Goal: Find contact information: Find contact information

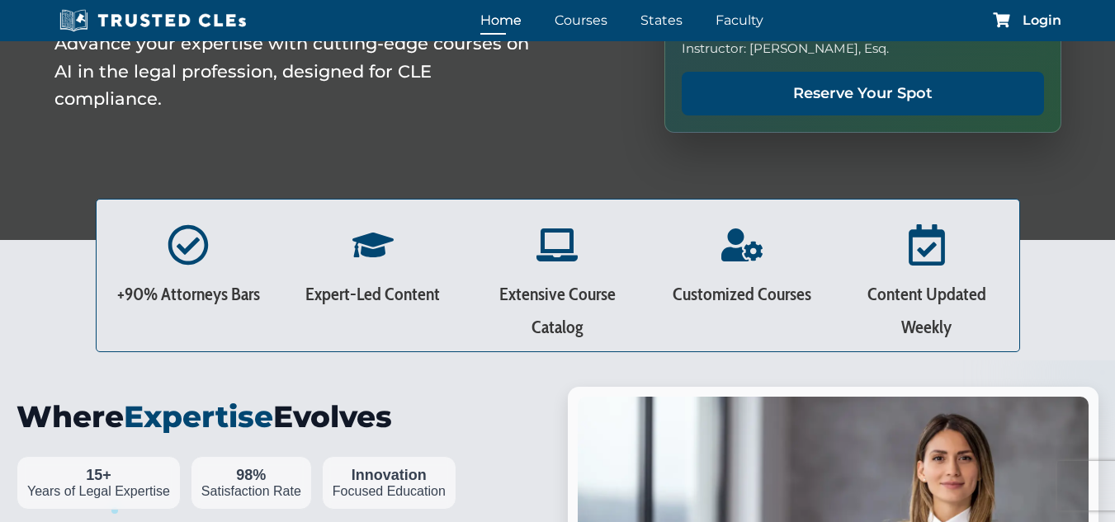
scroll to position [495, 0]
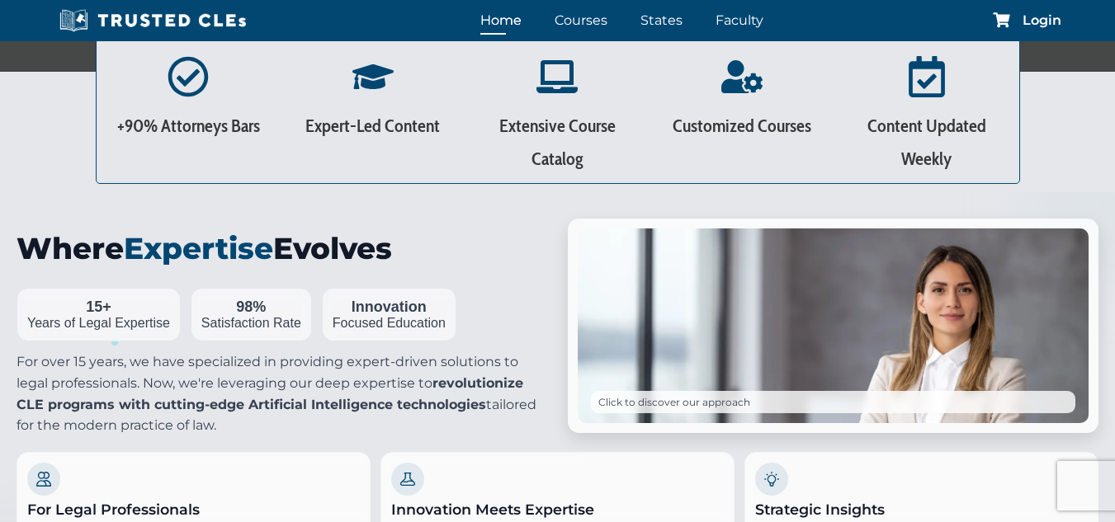
click at [457, 361] on p "For over 15 years, we have specialized in providing expert-driven solutions to …" at bounding box center [282, 393] width 531 height 84
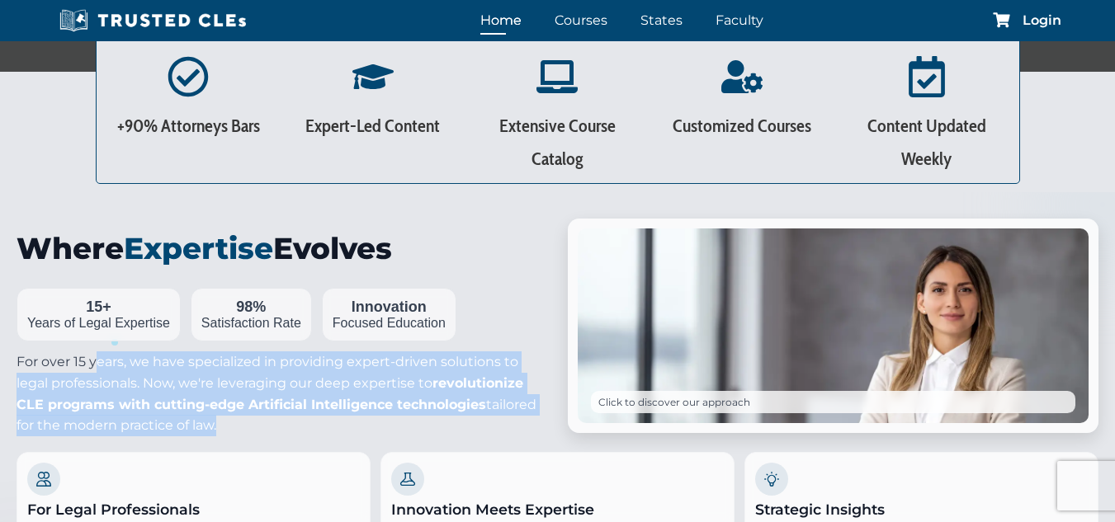
click at [457, 361] on p "For over 15 years, we have specialized in providing expert-driven solutions to …" at bounding box center [282, 393] width 531 height 84
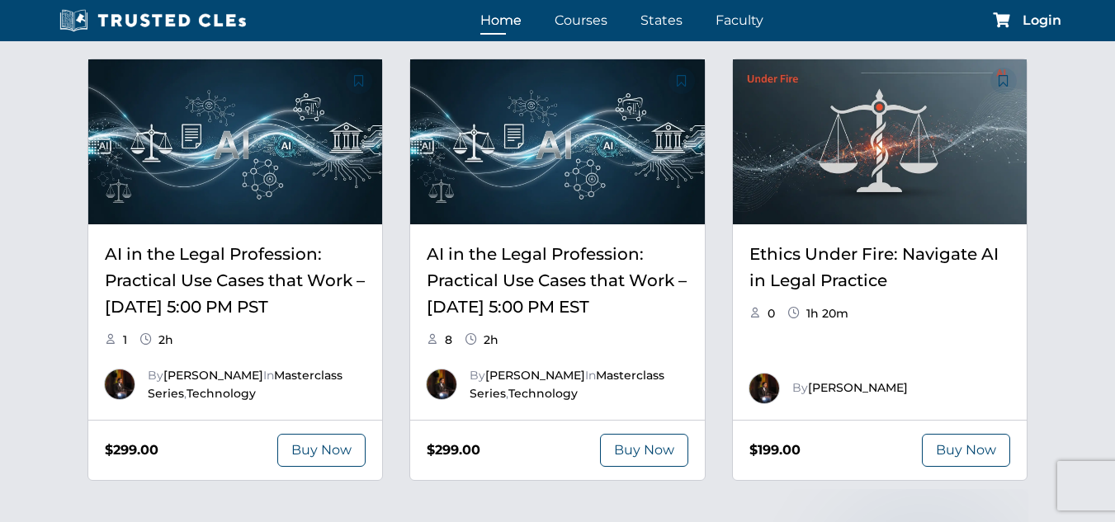
scroll to position [2393, 0]
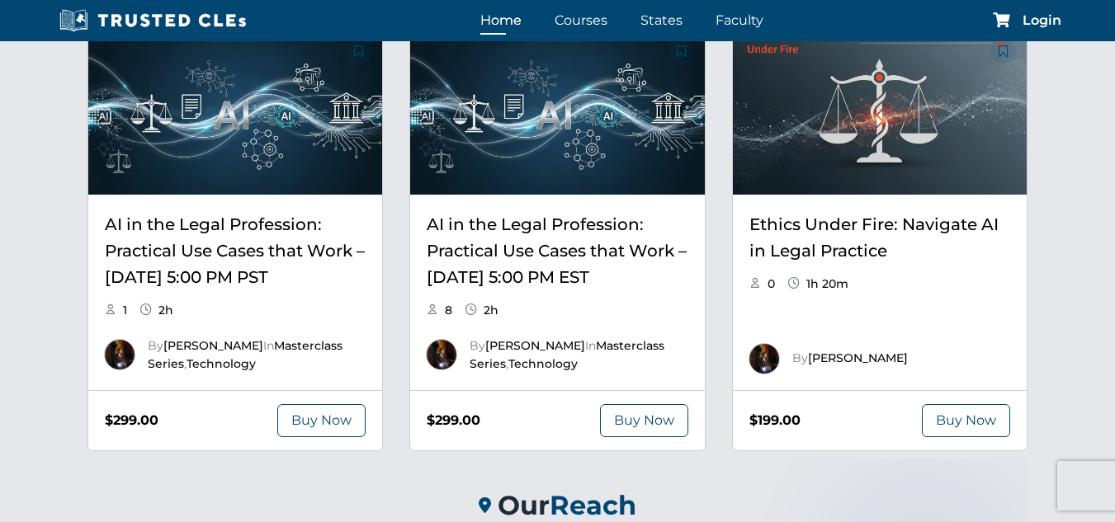
click at [51, 267] on div "Release Date (newest first) Release Date (oldest first) Course Title (a-z) Cour…" at bounding box center [557, 233] width 1115 height 518
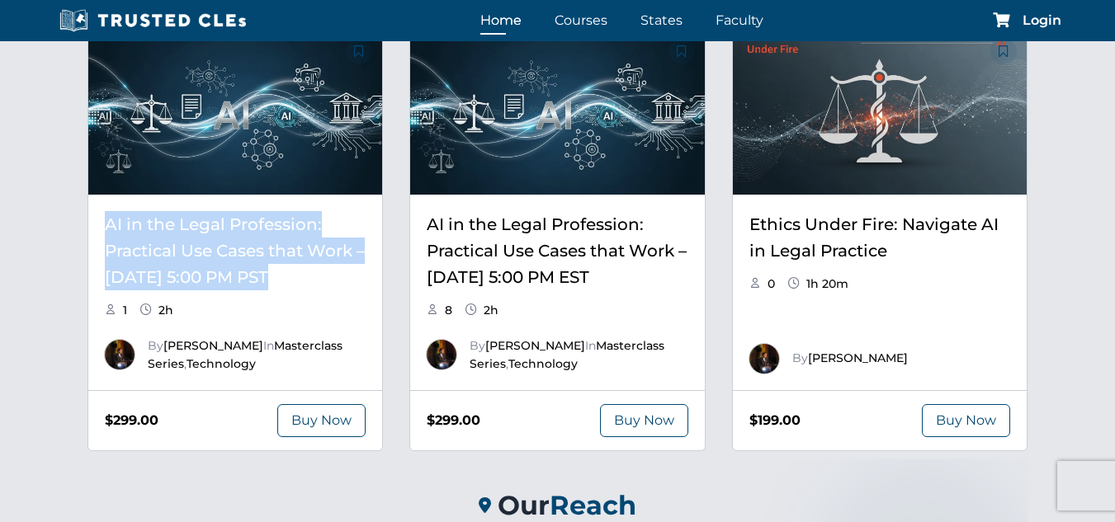
click at [51, 267] on div "Release Date (newest first) Release Date (oldest first) Course Title (a-z) Cour…" at bounding box center [557, 233] width 1115 height 518
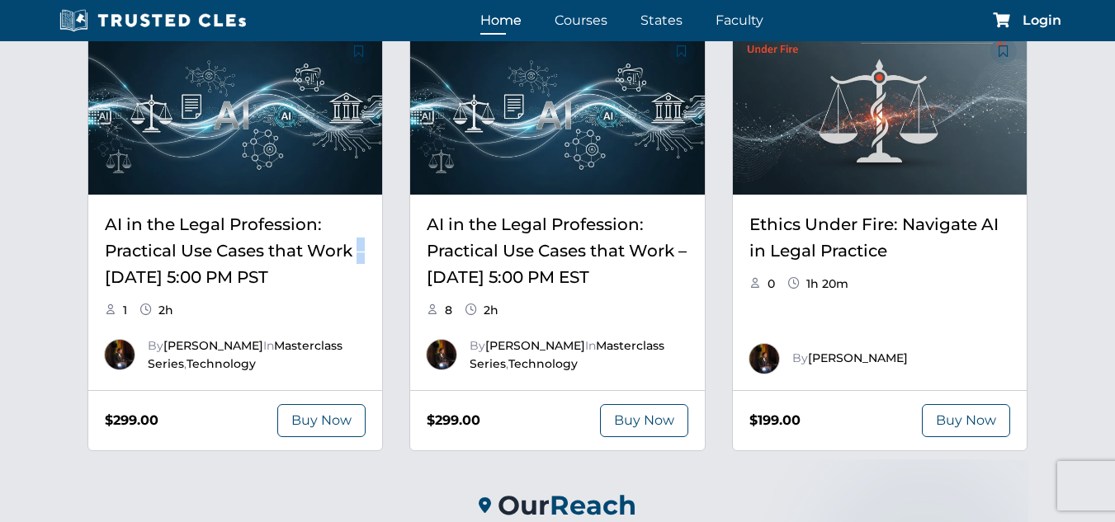
click at [51, 267] on div "Release Date (newest first) Release Date (oldest first) Course Title (a-z) Cour…" at bounding box center [557, 233] width 1115 height 518
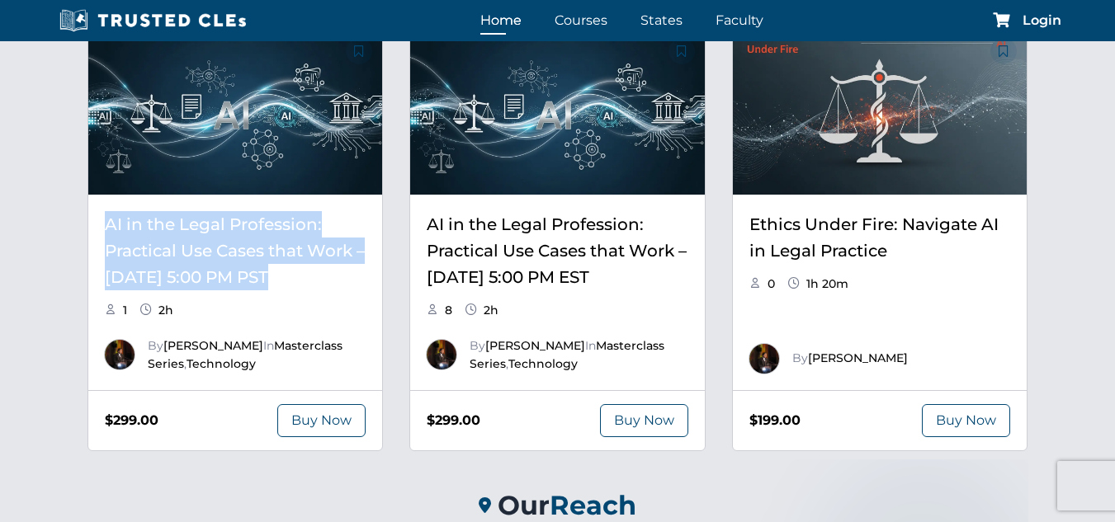
click at [51, 267] on div "Release Date (newest first) Release Date (oldest first) Course Title (a-z) Cour…" at bounding box center [557, 233] width 1115 height 518
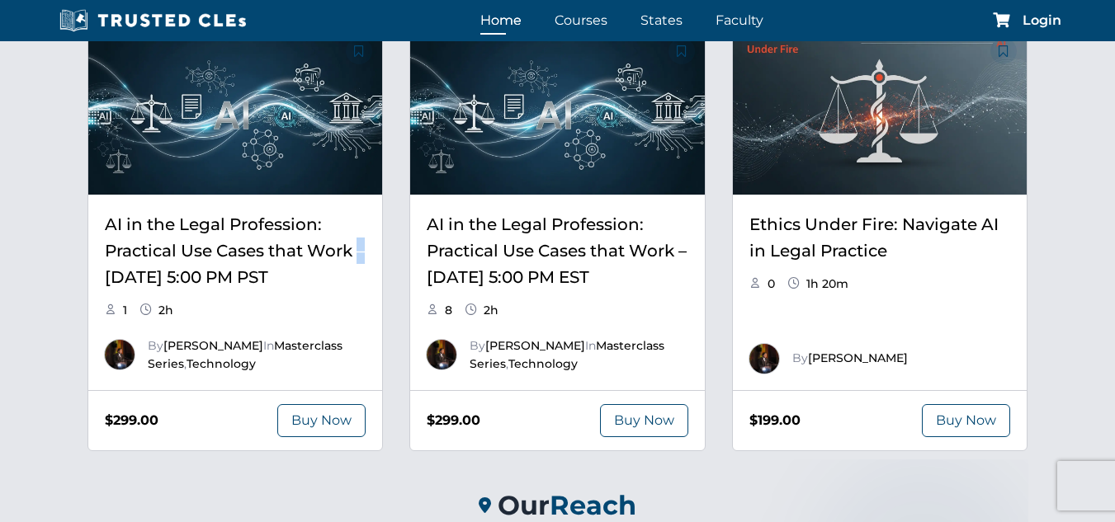
click at [51, 267] on div "Release Date (newest first) Release Date (oldest first) Course Title (a-z) Cour…" at bounding box center [557, 233] width 1115 height 518
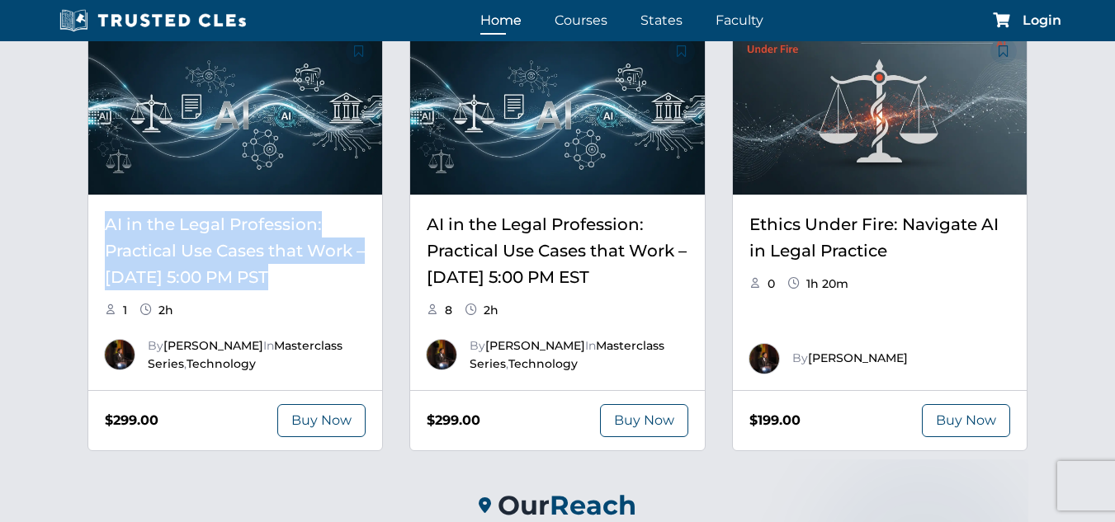
click at [51, 267] on div "Release Date (newest first) Release Date (oldest first) Course Title (a-z) Cour…" at bounding box center [557, 233] width 1115 height 518
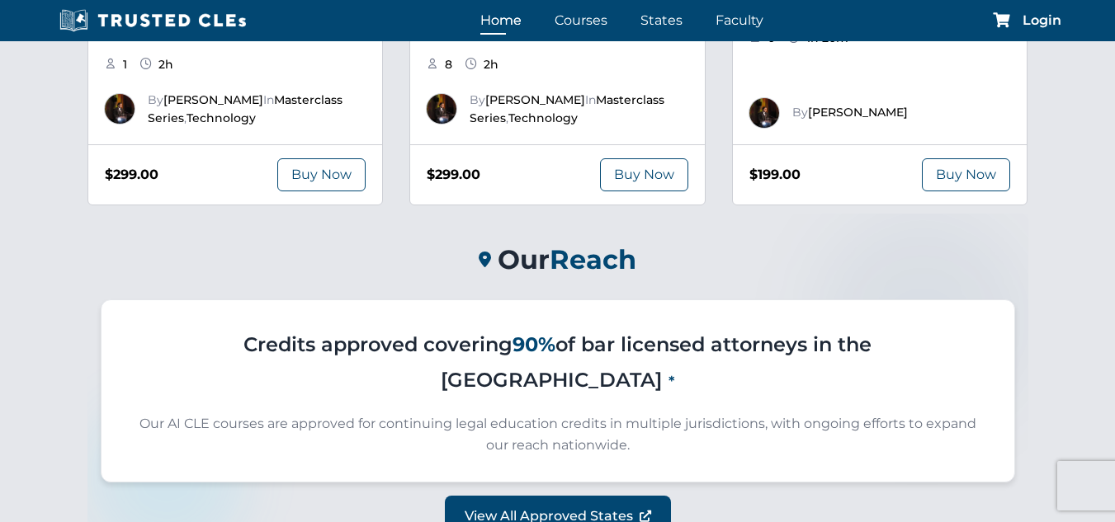
scroll to position [2640, 0]
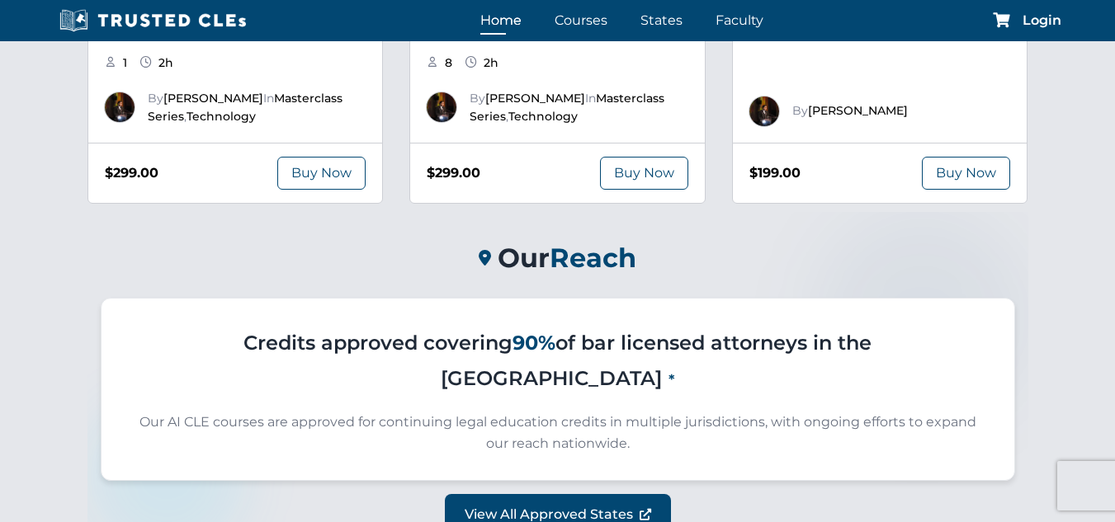
click at [592, 261] on span "Reach" at bounding box center [593, 258] width 87 height 32
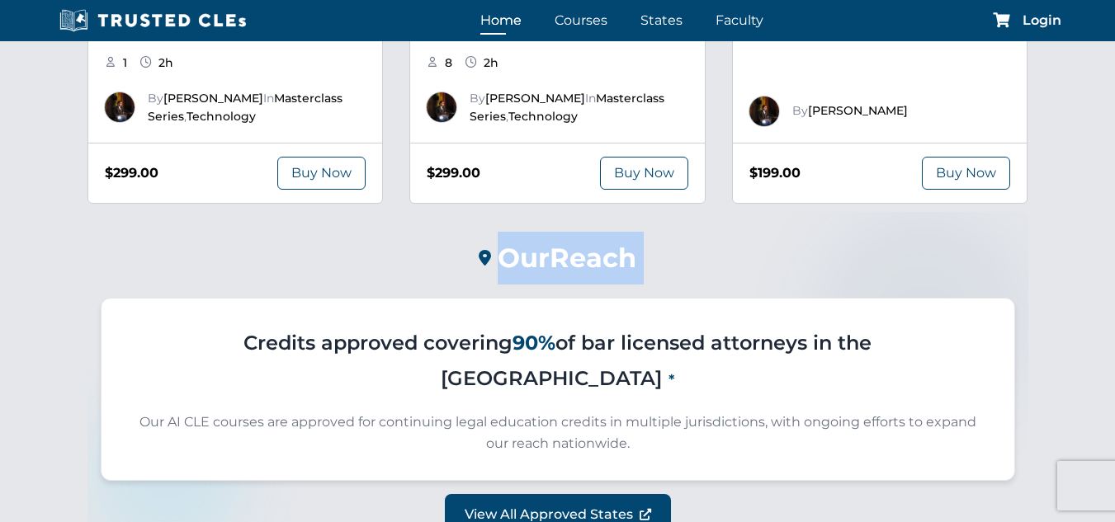
click at [592, 261] on span "Reach" at bounding box center [593, 258] width 87 height 32
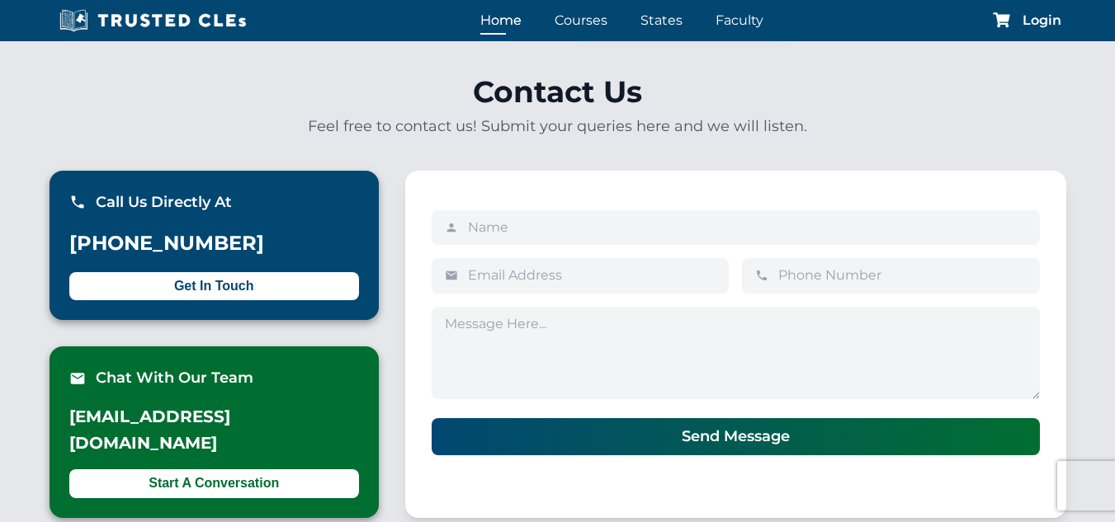
scroll to position [4208, 0]
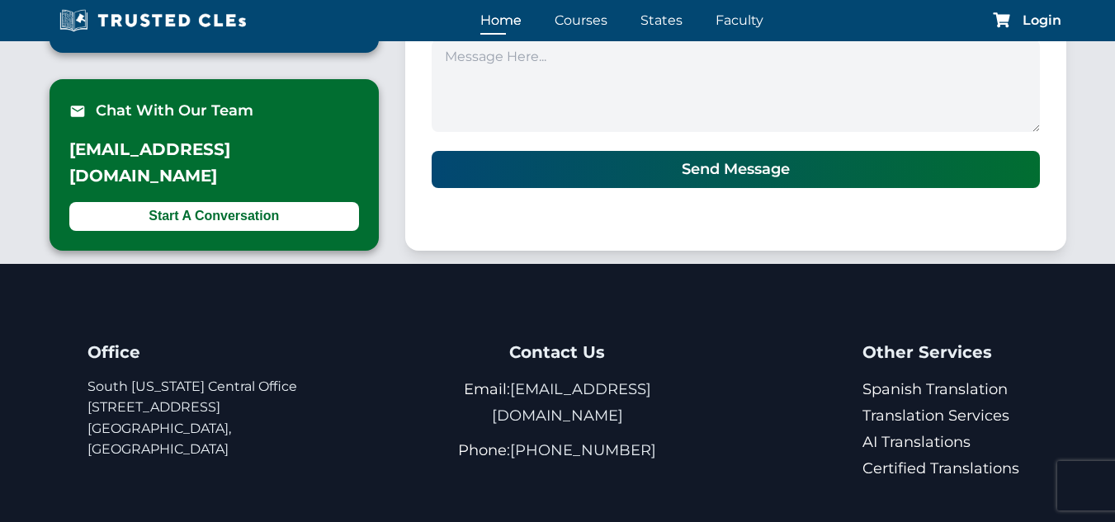
click at [667, 437] on p "Phone: [PHONE_NUMBER]" at bounding box center [557, 450] width 286 height 26
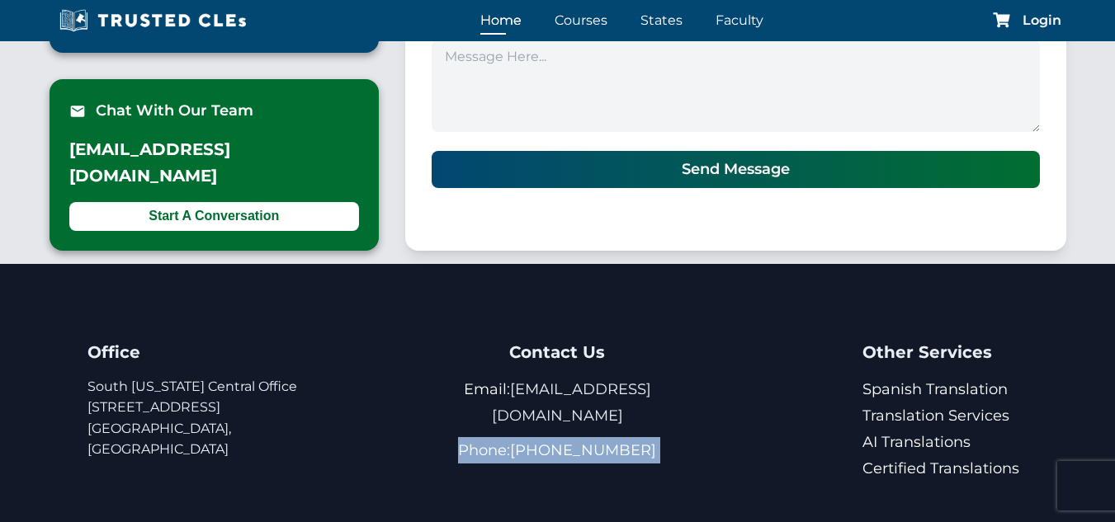
click at [667, 437] on p "Phone: [PHONE_NUMBER]" at bounding box center [557, 450] width 286 height 26
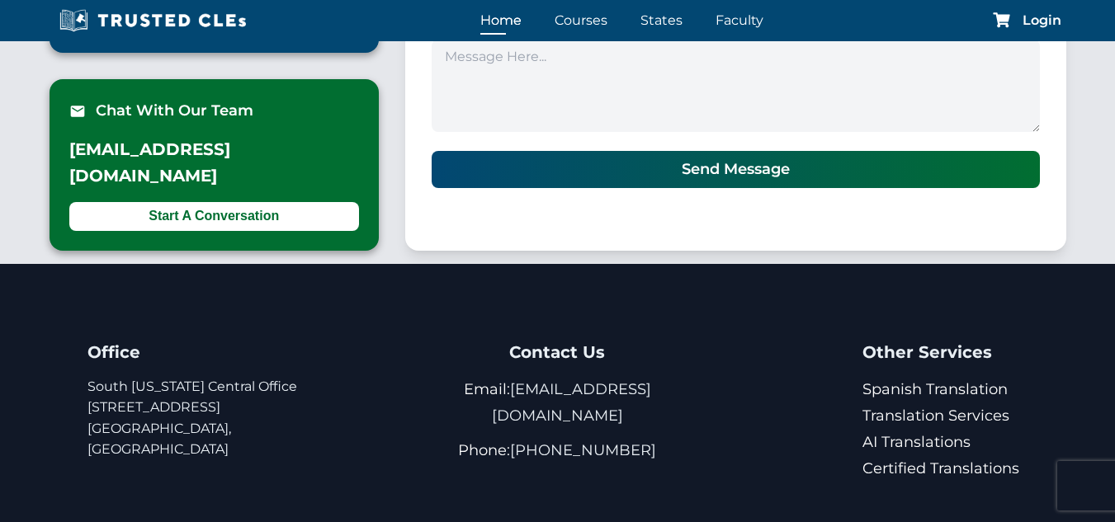
scroll to position [4259, 0]
